Goal: Navigation & Orientation: Find specific page/section

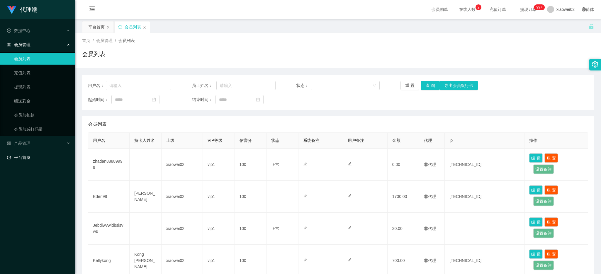
click at [46, 159] on link "平台首页" at bounding box center [38, 157] width 63 height 12
